Goal: Information Seeking & Learning: Learn about a topic

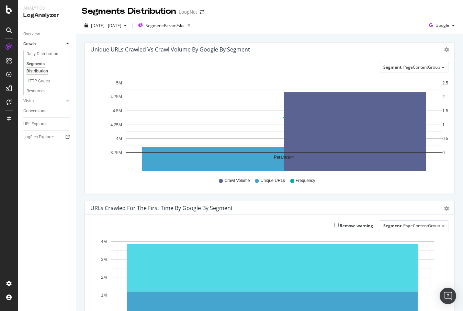
scroll to position [231, 0]
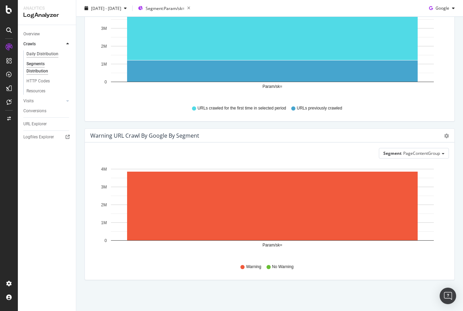
click at [33, 54] on div "Daily Distribution" at bounding box center [42, 53] width 32 height 7
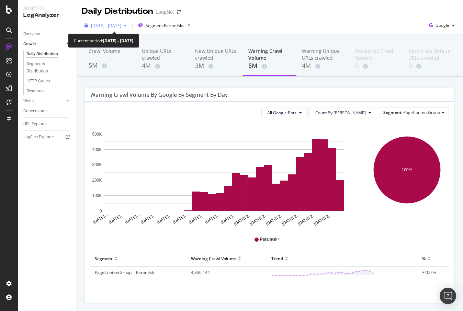
click at [129, 26] on div "button" at bounding box center [125, 25] width 8 height 4
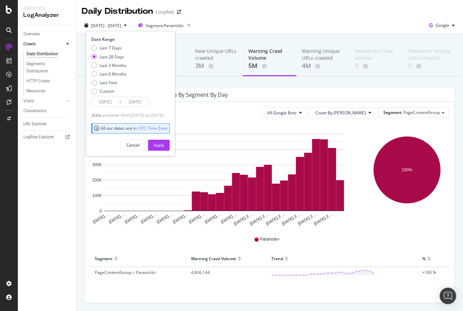
click at [105, 54] on div "Last 28 Days" at bounding box center [112, 57] width 24 height 6
click at [164, 144] on div "Apply" at bounding box center [159, 145] width 11 height 6
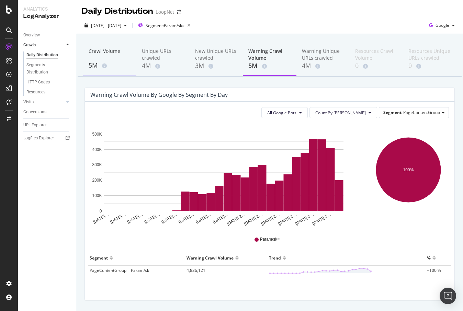
click at [114, 53] on div "Crawl Volume" at bounding box center [110, 54] width 42 height 13
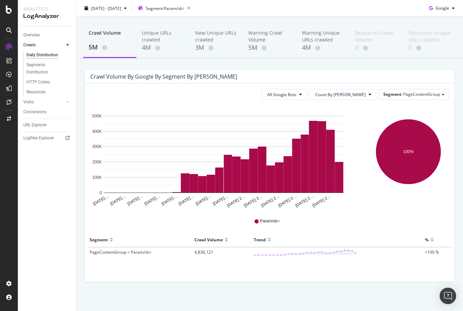
scroll to position [20, 0]
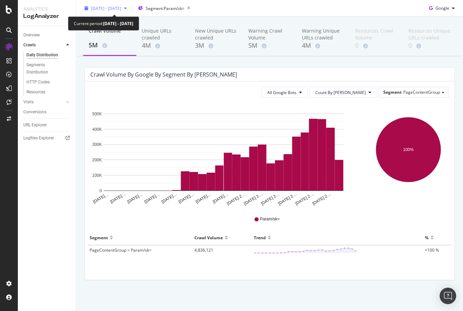
click at [127, 8] on icon "button" at bounding box center [125, 8] width 3 height 4
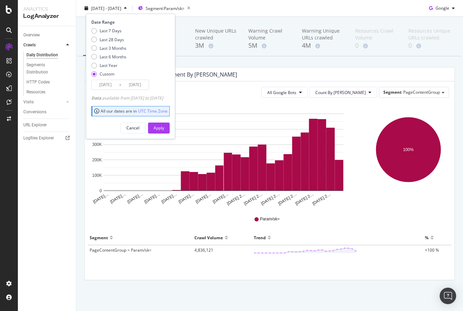
click at [109, 83] on input "[DATE]" at bounding box center [105, 85] width 27 height 10
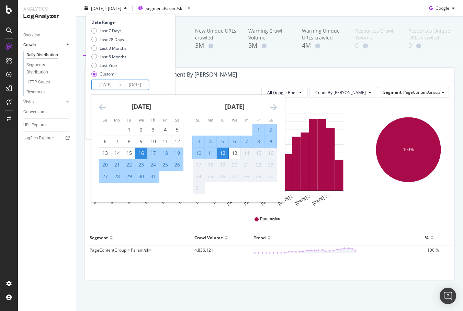
click at [145, 151] on div "16" at bounding box center [141, 153] width 12 height 7
click at [234, 153] on div "13" at bounding box center [235, 153] width 12 height 7
type input "[DATE]"
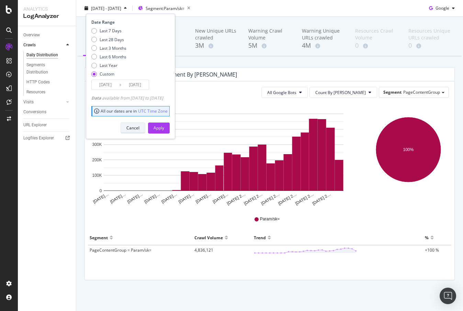
click at [139, 126] on div "Cancel" at bounding box center [132, 128] width 13 height 6
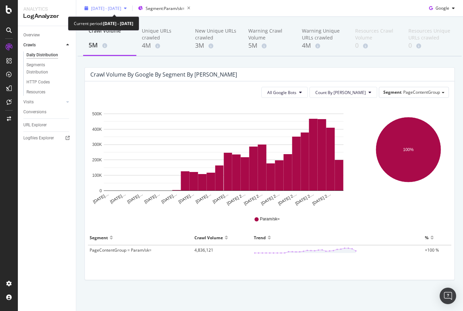
click at [121, 8] on span "[DATE] - [DATE]" at bounding box center [106, 8] width 30 height 6
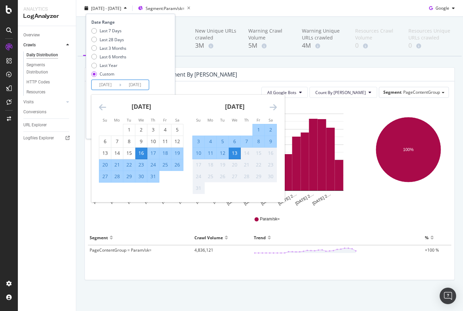
click at [131, 84] on input "[DATE]" at bounding box center [134, 85] width 27 height 10
click at [153, 152] on div "17" at bounding box center [153, 153] width 12 height 7
type input "[DATE]"
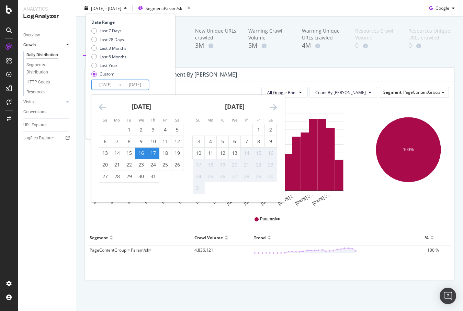
click at [109, 87] on input "[DATE]" at bounding box center [105, 85] width 27 height 10
click at [153, 152] on div "17" at bounding box center [153, 153] width 12 height 7
type input "[DATE]"
click at [235, 152] on div "13" at bounding box center [235, 153] width 12 height 7
type input "[DATE]"
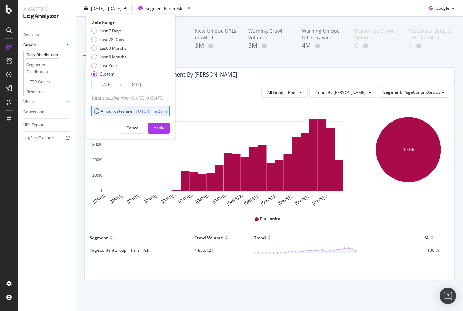
drag, startPoint x: 172, startPoint y: 128, endPoint x: 172, endPoint y: 154, distance: 25.8
click at [172, 154] on div "Daily Distribution LoopNet [DATE] - [DATE] Segment: Param/sk= Date Range Last 7…" at bounding box center [269, 155] width 387 height 311
click at [122, 87] on input "[DATE]" at bounding box center [134, 85] width 27 height 10
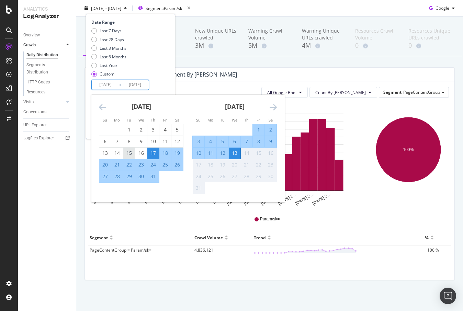
click at [129, 154] on div "15" at bounding box center [129, 153] width 12 height 7
type input "[DATE]"
click at [233, 154] on div "13" at bounding box center [235, 153] width 12 height 7
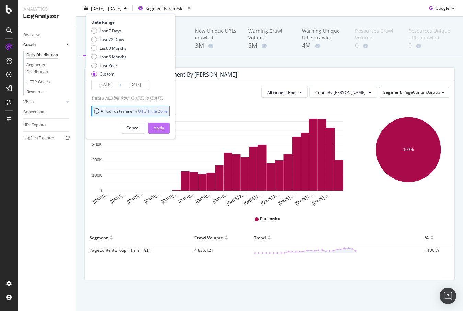
click at [164, 128] on div "Apply" at bounding box center [159, 128] width 11 height 6
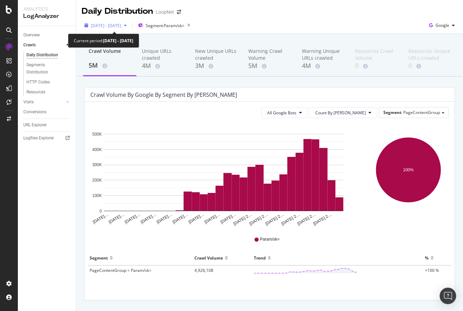
click at [121, 24] on span "[DATE] - [DATE]" at bounding box center [106, 26] width 30 height 6
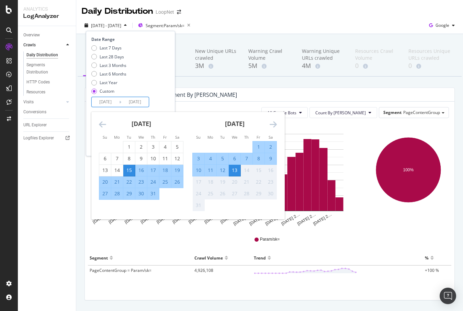
click at [113, 104] on input "[DATE]" at bounding box center [105, 102] width 27 height 10
click at [129, 172] on div "15" at bounding box center [129, 170] width 12 height 7
click at [247, 172] on div "14" at bounding box center [247, 170] width 12 height 7
click at [247, 171] on div "14" at bounding box center [247, 170] width 12 height 7
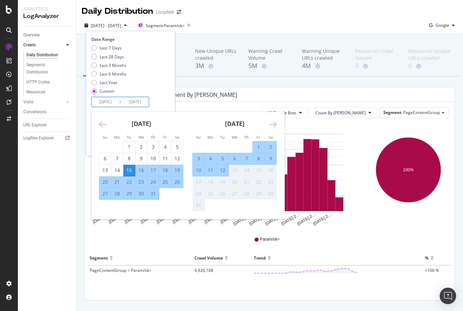
click at [247, 171] on div "14" at bounding box center [247, 170] width 12 height 7
click at [127, 24] on icon "button" at bounding box center [125, 25] width 3 height 4
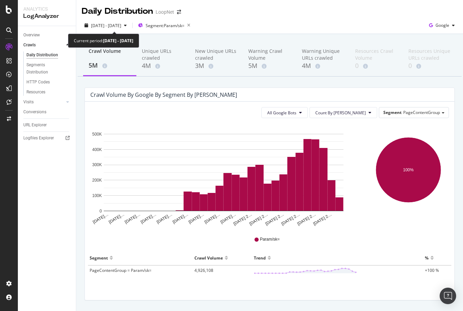
click at [123, 43] on b "[DATE] - [DATE]" at bounding box center [118, 41] width 30 height 6
click at [121, 25] on span "[DATE] - [DATE]" at bounding box center [106, 26] width 30 height 6
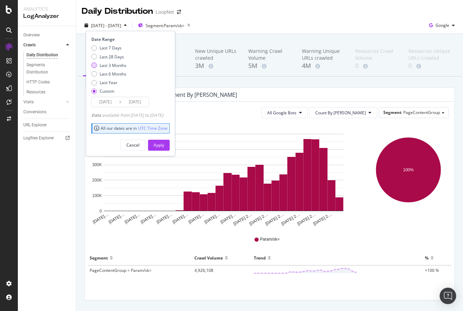
click at [113, 64] on div "Last 3 Months" at bounding box center [113, 66] width 27 height 6
click at [113, 58] on div "Last 28 Days" at bounding box center [112, 57] width 24 height 6
type input "[DATE]"
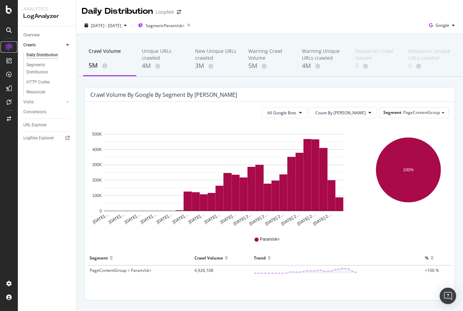
click at [11, 45] on icon at bounding box center [8, 47] width 7 height 7
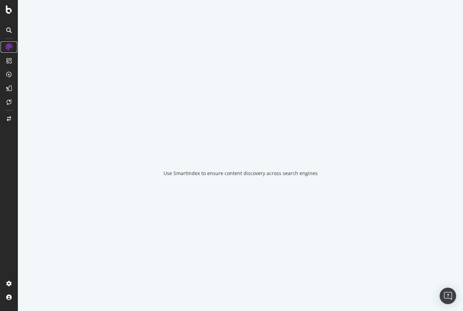
click at [11, 45] on icon at bounding box center [8, 47] width 7 height 7
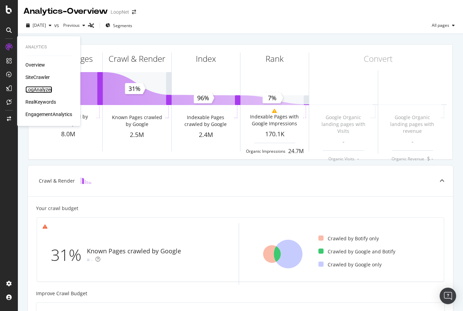
click at [41, 90] on div "LogAnalyzer" at bounding box center [38, 89] width 27 height 7
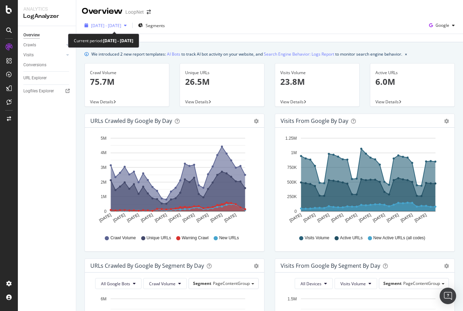
click at [127, 26] on icon "button" at bounding box center [125, 25] width 3 height 4
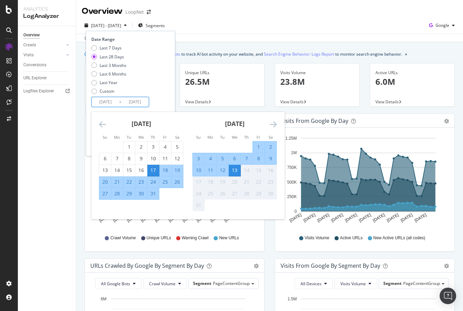
click at [113, 101] on input "[DATE]" at bounding box center [105, 102] width 27 height 10
click at [130, 172] on div "15" at bounding box center [129, 170] width 12 height 7
type input "[DATE]"
click at [246, 172] on div "14" at bounding box center [247, 170] width 12 height 7
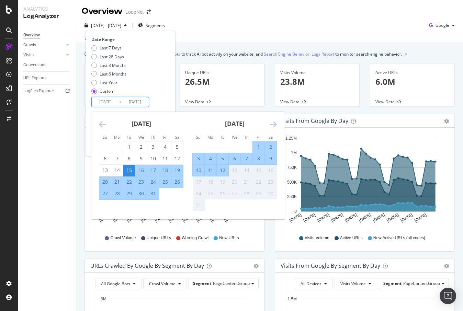
click at [246, 172] on div "14" at bounding box center [247, 170] width 12 height 7
click at [251, 19] on div "[DATE] - [DATE] Segments Date Range Last 7 Days Last 28 Days Last 3 Months Last…" at bounding box center [269, 29] width 387 height 25
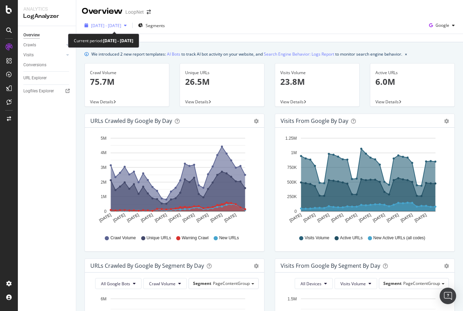
click at [121, 26] on span "[DATE] - [DATE]" at bounding box center [106, 26] width 30 height 6
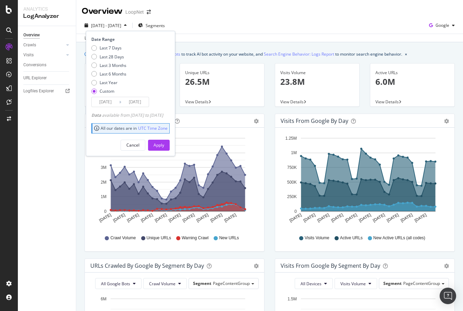
click at [107, 103] on input "[DATE]" at bounding box center [105, 102] width 27 height 10
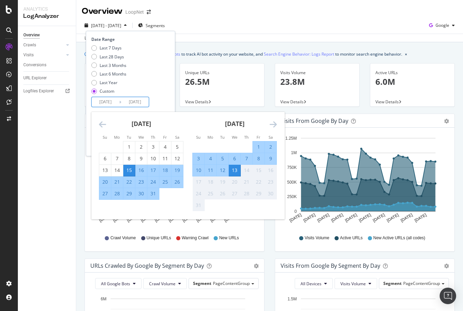
click at [128, 170] on div "15" at bounding box center [129, 170] width 12 height 7
click at [248, 172] on div "14" at bounding box center [247, 170] width 12 height 7
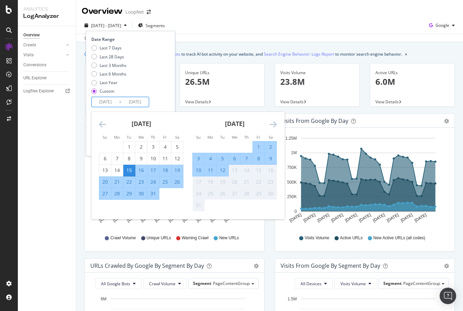
click at [248, 172] on div "14" at bounding box center [247, 170] width 12 height 7
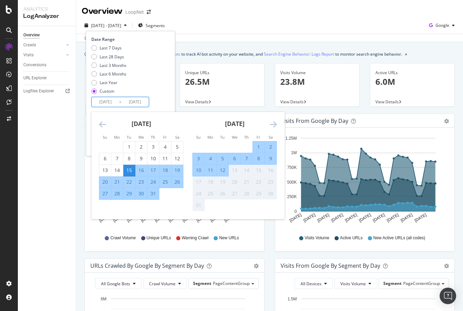
click at [248, 172] on div "14" at bounding box center [247, 170] width 12 height 7
click at [321, 30] on div "2025 Jul. 15th - Aug. 13th Segments Date Range Last 7 Days Last 28 Days Last 3 …" at bounding box center [269, 27] width 387 height 14
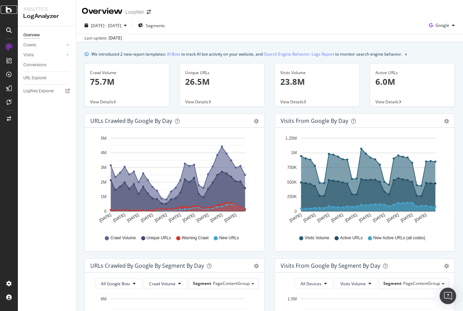
click at [10, 12] on icon at bounding box center [9, 9] width 6 height 8
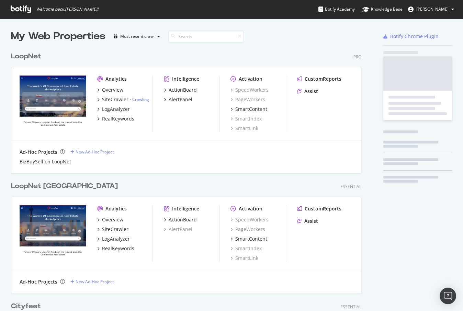
scroll to position [311, 463]
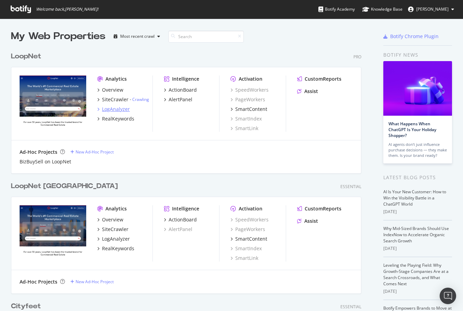
click at [118, 111] on div "LogAnalyzer" at bounding box center [116, 109] width 28 height 7
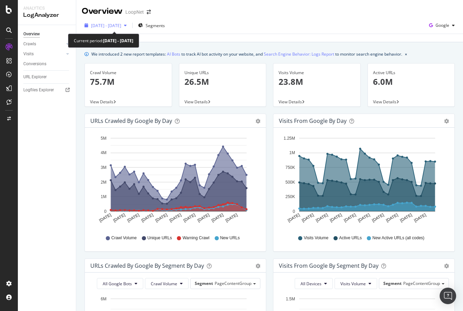
click at [127, 25] on icon "button" at bounding box center [125, 25] width 3 height 4
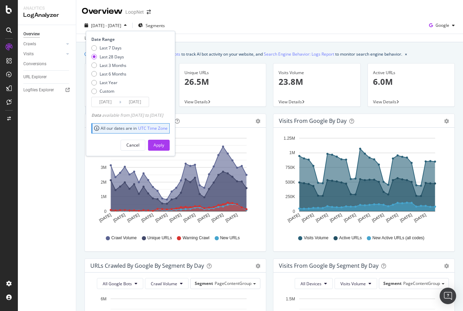
click at [116, 56] on div "Last 28 Days" at bounding box center [112, 57] width 24 height 6
click at [137, 101] on input "[DATE]" at bounding box center [134, 102] width 27 height 10
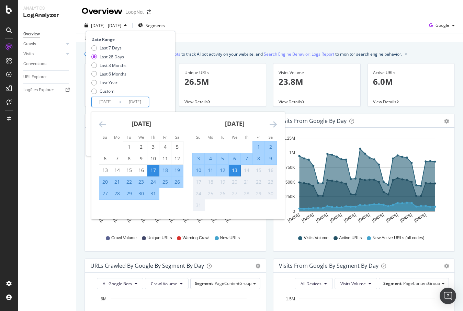
click at [244, 171] on div "14" at bounding box center [247, 170] width 12 height 7
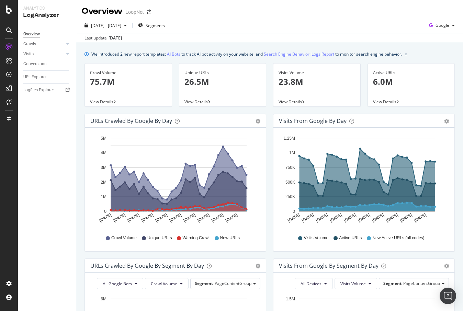
click at [321, 25] on div "2025 Jul. 15th - Aug. 13th Segments Google" at bounding box center [269, 27] width 387 height 14
click at [69, 43] on icon at bounding box center [67, 44] width 3 height 4
click at [45, 54] on div "Daily Distribution" at bounding box center [42, 53] width 32 height 7
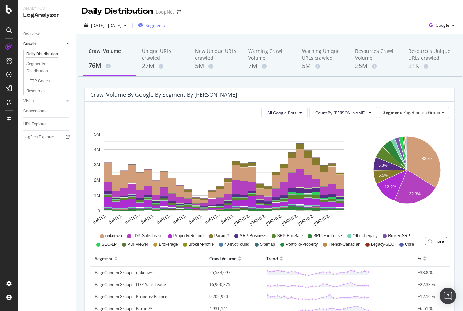
click at [165, 27] on span "Segments" at bounding box center [155, 26] width 19 height 6
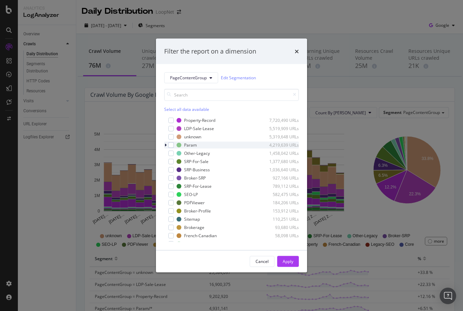
click at [166, 145] on icon "modal" at bounding box center [166, 145] width 2 height 4
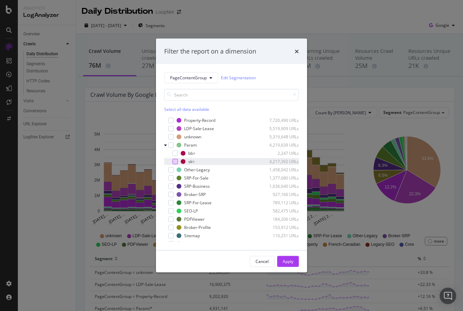
click at [177, 161] on div "modal" at bounding box center [174, 161] width 5 height 5
click at [288, 260] on div "Apply" at bounding box center [288, 262] width 11 height 6
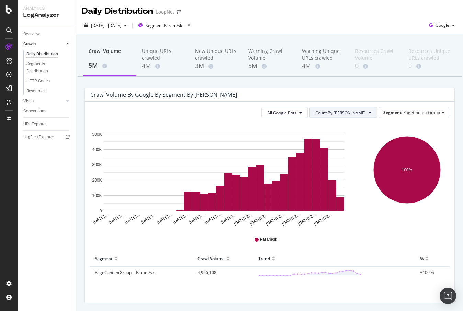
click at [369, 112] on icon at bounding box center [370, 113] width 3 height 4
click at [365, 95] on div "Crawl Volume by google by Segment by [PERSON_NAME]" at bounding box center [264, 94] width 348 height 7
click at [68, 102] on icon at bounding box center [67, 101] width 3 height 4
click at [67, 43] on icon at bounding box center [67, 44] width 3 height 4
click at [41, 64] on div "Segments Distribution" at bounding box center [45, 67] width 38 height 14
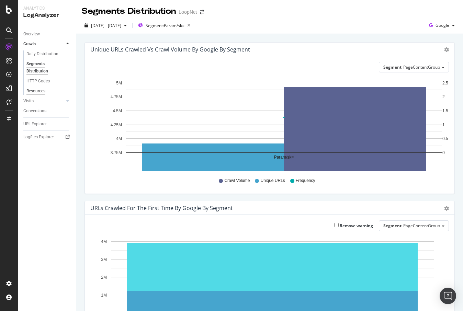
click at [37, 90] on div "Resources" at bounding box center [35, 91] width 19 height 7
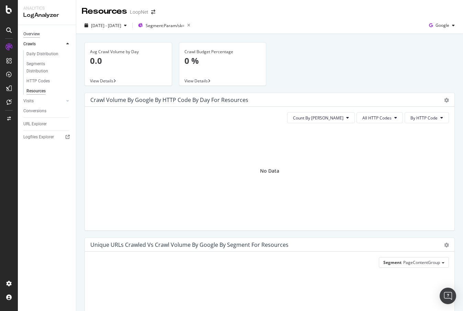
click at [31, 33] on div "Overview" at bounding box center [31, 34] width 16 height 7
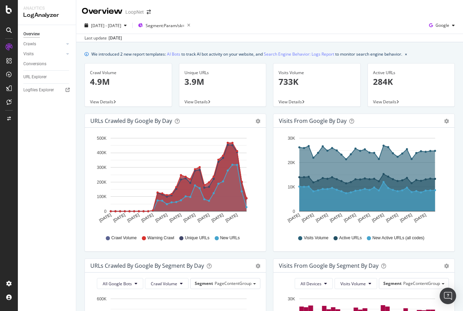
click at [161, 119] on div "URLs Crawled by Google by day" at bounding box center [131, 120] width 82 height 7
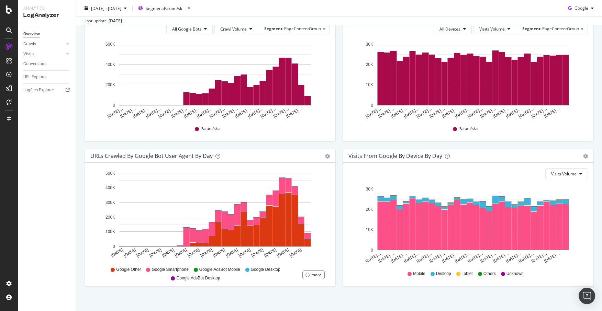
scroll to position [261, 0]
